Goal: Task Accomplishment & Management: Complete application form

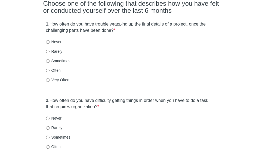
scroll to position [54, 0]
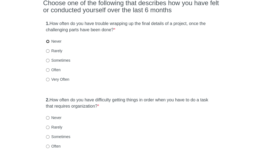
click at [47, 41] on input "Never" at bounding box center [48, 42] width 4 height 4
radio input "true"
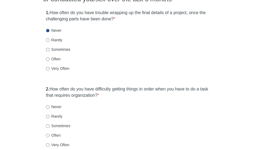
scroll to position [65, 0]
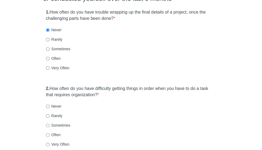
click at [61, 48] on label "Sometimes" at bounding box center [58, 48] width 24 height 5
click at [49, 48] on input "Sometimes" at bounding box center [48, 49] width 4 height 4
radio input "true"
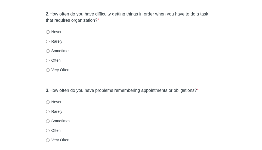
scroll to position [141, 0]
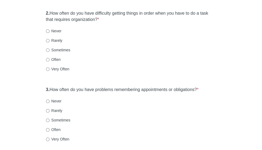
click at [55, 30] on label "Never" at bounding box center [53, 30] width 15 height 5
click at [49, 30] on input "Never" at bounding box center [48, 31] width 4 height 4
radio input "true"
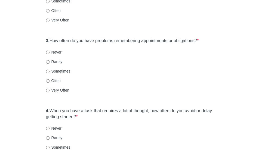
scroll to position [201, 0]
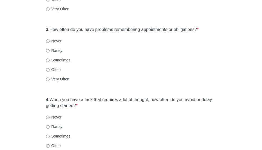
click at [52, 39] on label "Never" at bounding box center [53, 40] width 15 height 5
click at [49, 39] on input "Never" at bounding box center [48, 41] width 4 height 4
radio input "true"
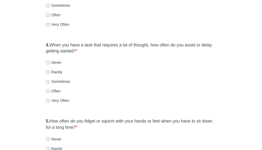
scroll to position [264, 0]
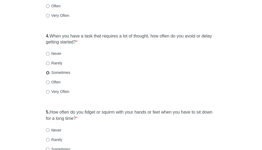
click at [48, 73] on input "Sometimes" at bounding box center [48, 73] width 4 height 4
radio input "true"
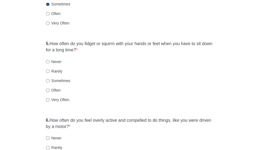
scroll to position [339, 0]
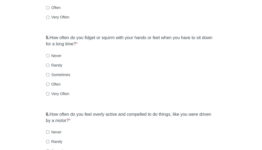
click at [51, 76] on label "Sometimes" at bounding box center [58, 74] width 24 height 5
click at [49, 76] on input "Sometimes" at bounding box center [48, 75] width 4 height 4
radio input "true"
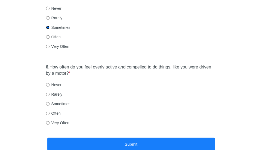
scroll to position [387, 0]
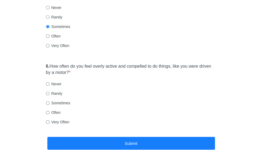
click at [56, 83] on label "Never" at bounding box center [53, 83] width 15 height 5
click at [49, 83] on input "Never" at bounding box center [48, 84] width 4 height 4
radio input "true"
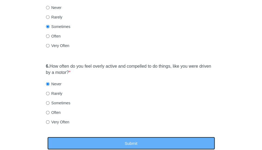
click at [94, 140] on button "Submit" at bounding box center [130, 143] width 167 height 13
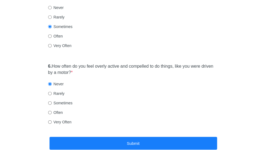
scroll to position [0, 0]
